Goal: Task Accomplishment & Management: Use online tool/utility

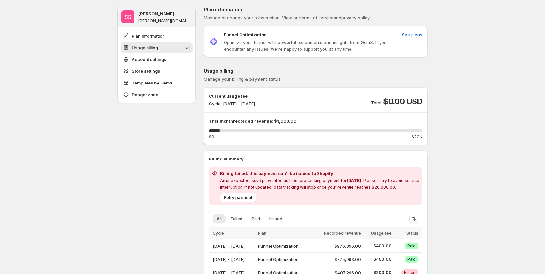
scroll to position [33, 0]
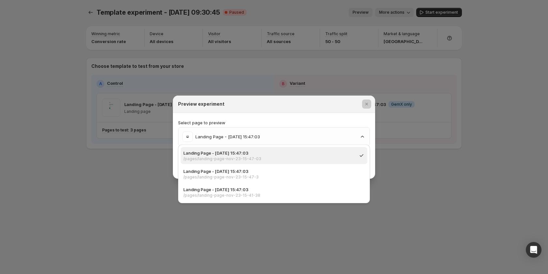
click at [77, 159] on div at bounding box center [274, 137] width 548 height 274
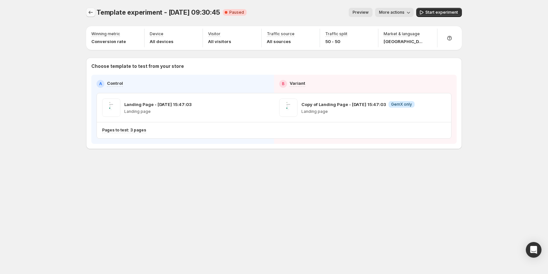
click at [86, 13] on button "Experiments" at bounding box center [90, 12] width 9 height 9
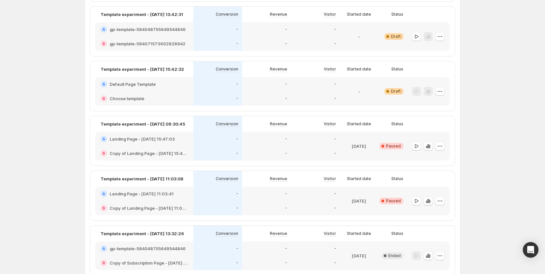
scroll to position [261, 0]
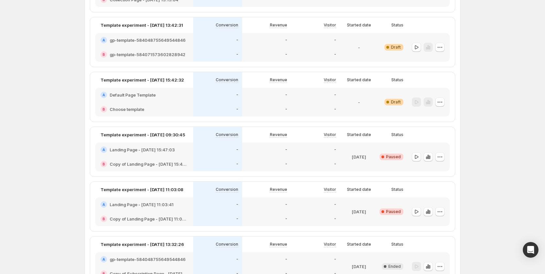
click at [266, 54] on div "-" at bounding box center [266, 54] width 41 height 7
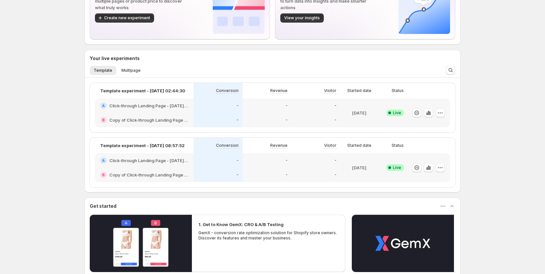
scroll to position [65, 0]
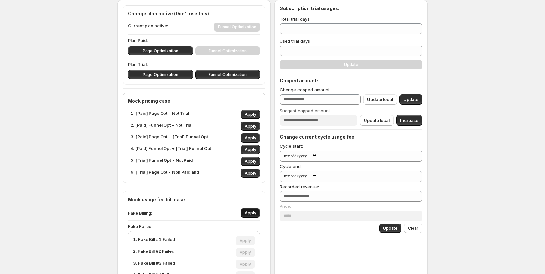
click at [251, 214] on span "Apply" at bounding box center [250, 213] width 11 height 5
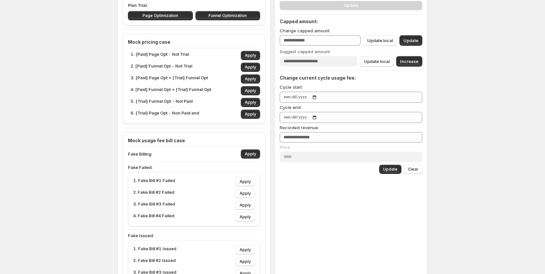
scroll to position [131, 0]
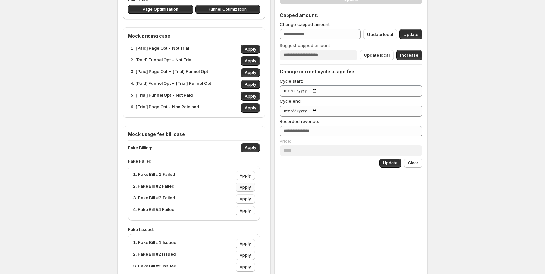
click at [250, 189] on span "Apply" at bounding box center [245, 187] width 11 height 5
click at [250, 200] on span "Apply" at bounding box center [245, 199] width 11 height 5
type input "****"
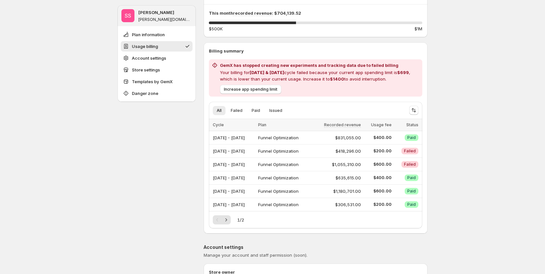
scroll to position [98, 0]
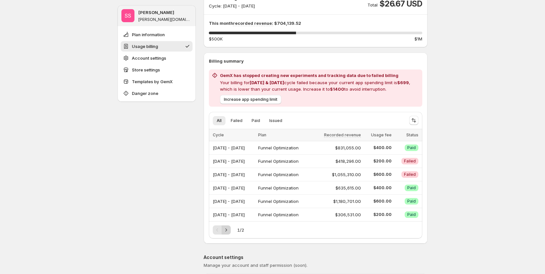
click at [227, 231] on icon "Next" at bounding box center [226, 230] width 7 height 7
click at [220, 229] on icon "Previous" at bounding box center [217, 230] width 7 height 7
click at [228, 232] on icon "Next" at bounding box center [226, 230] width 7 height 7
click at [219, 233] on icon "Previous" at bounding box center [217, 230] width 7 height 7
click at [225, 233] on icon "Next" at bounding box center [226, 230] width 7 height 7
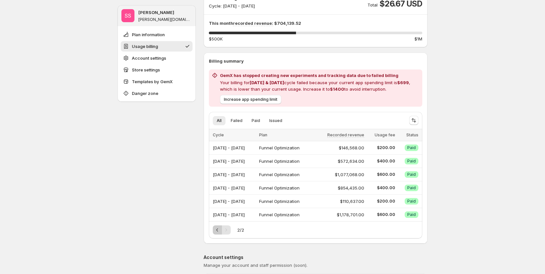
click at [219, 230] on icon "Previous" at bounding box center [217, 230] width 7 height 7
click at [226, 232] on icon "Next" at bounding box center [226, 230] width 7 height 7
click at [220, 232] on icon "Previous" at bounding box center [217, 230] width 7 height 7
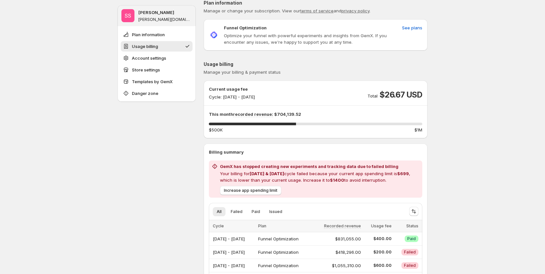
scroll to position [0, 0]
